Goal: Use online tool/utility: Utilize a website feature to perform a specific function

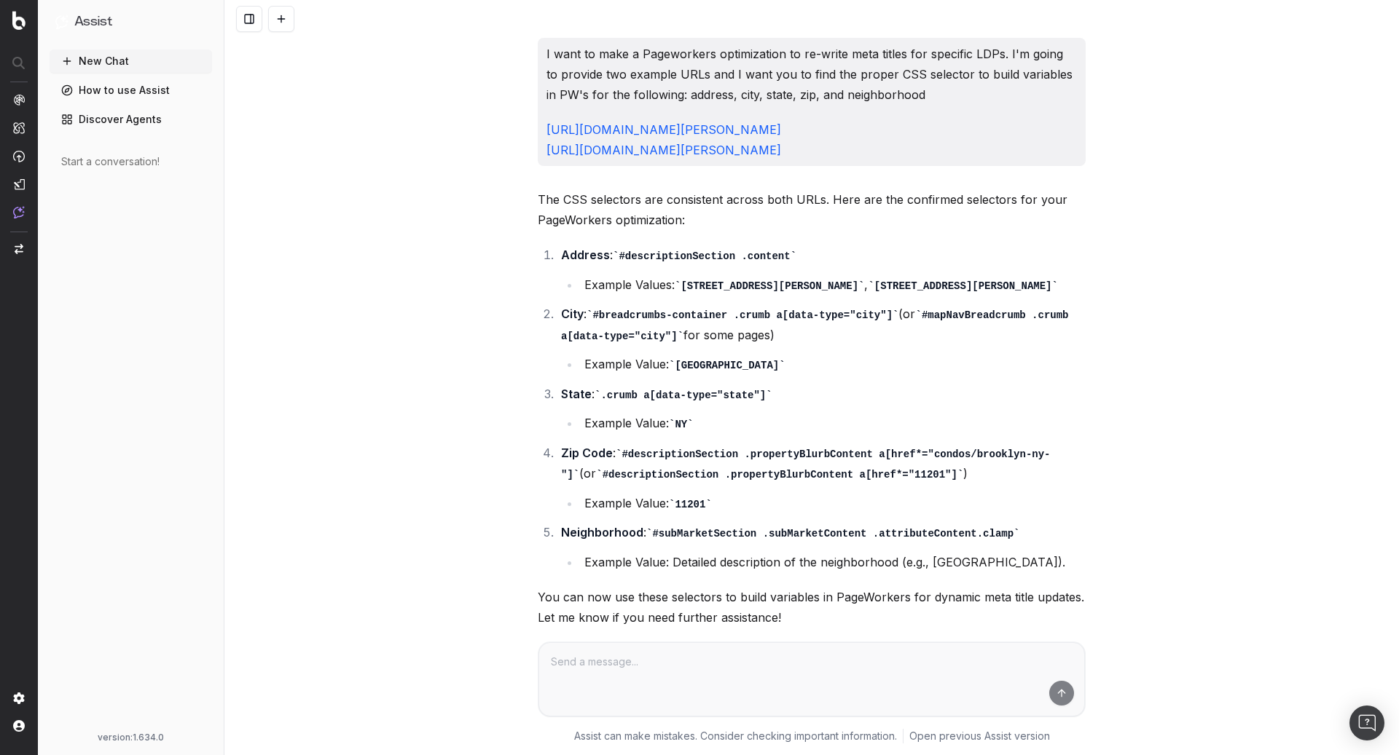
click at [1227, 125] on div "I want to make a Pageworkers optimization to re-write meta titles for specific …" at bounding box center [811, 377] width 1174 height 755
click at [1137, 154] on div "I want to make a Pageworkers optimization to re-write meta titles for specific …" at bounding box center [811, 377] width 1174 height 755
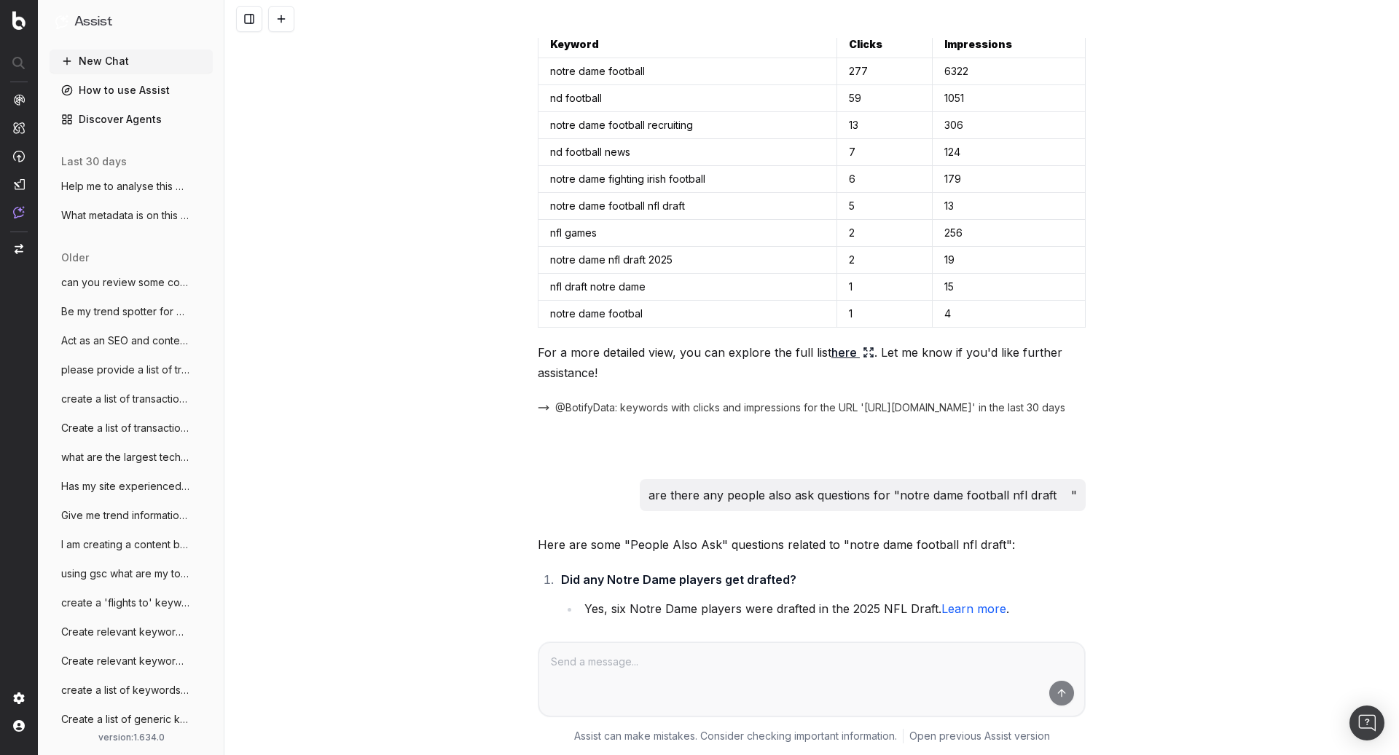
scroll to position [795, 0]
click at [106, 315] on span "Be my trend spotter for UHND (a notre da" at bounding box center [125, 311] width 128 height 15
